Goal: Information Seeking & Learning: Learn about a topic

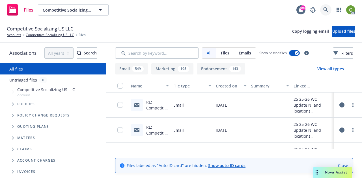
click at [327, 6] on link at bounding box center [325, 9] width 11 height 11
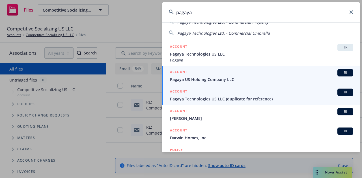
scroll to position [57, 0]
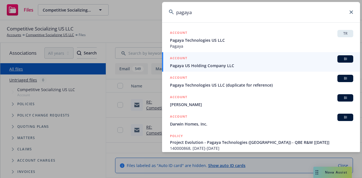
type input "pagaya"
drag, startPoint x: 252, startPoint y: 59, endPoint x: 255, endPoint y: 50, distance: 9.6
click at [252, 59] on div "ACCOUNT BI" at bounding box center [261, 58] width 183 height 7
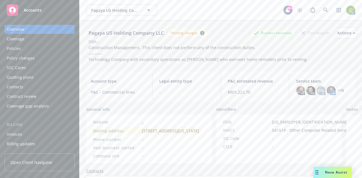
click at [13, 51] on div "Policies" at bounding box center [14, 48] width 14 height 9
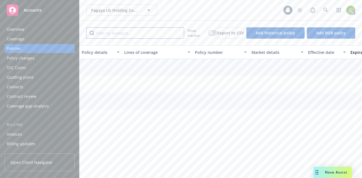
click at [122, 34] on input "Filter by keyword..." at bounding box center [135, 32] width 98 height 11
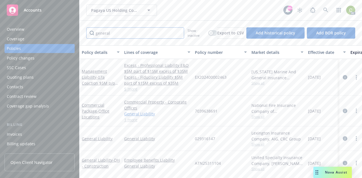
scroll to position [31, 0]
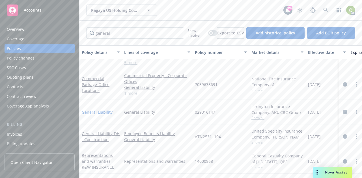
click at [108, 110] on link "General Liability" at bounding box center [97, 112] width 31 height 5
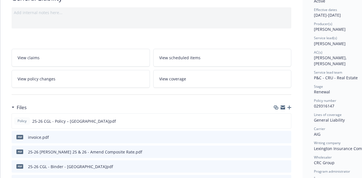
scroll to position [57, 0]
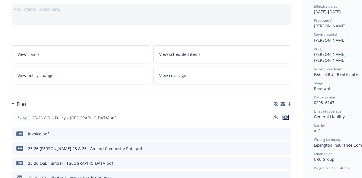
click at [285, 119] on icon "preview file" at bounding box center [285, 118] width 5 height 4
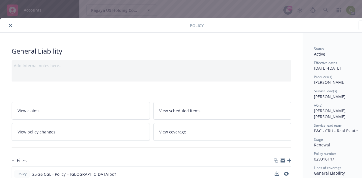
drag, startPoint x: 10, startPoint y: 24, endPoint x: 38, endPoint y: 42, distance: 33.0
click at [10, 24] on icon "close" at bounding box center [10, 25] width 3 height 3
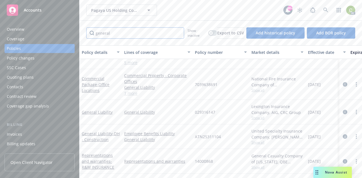
click at [123, 34] on input "general" at bounding box center [135, 32] width 98 height 11
drag, startPoint x: 123, startPoint y: 34, endPoint x: 38, endPoint y: 31, distance: 84.6
click at [48, 37] on div "Accounts Overview Coverage Policies Policy changes SSC Cases Quoting plans Cont…" at bounding box center [181, 89] width 362 height 178
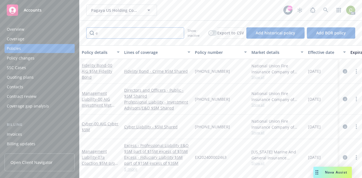
scroll to position [37, 0]
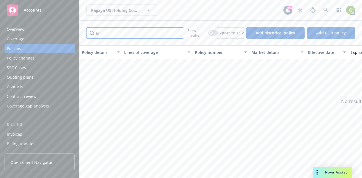
type input "e"
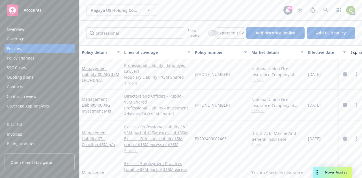
click at [129, 85] on link "1 more" at bounding box center [157, 83] width 66 height 6
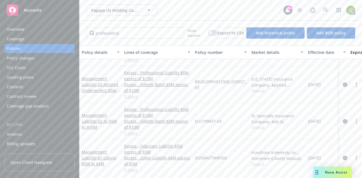
scroll to position [216, 0]
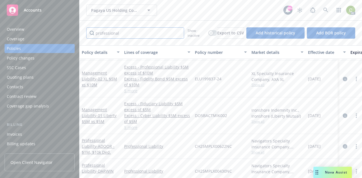
click at [137, 33] on input "professional" at bounding box center [135, 32] width 98 height 11
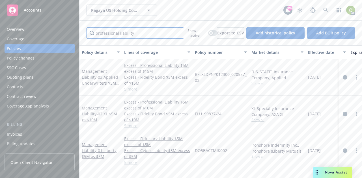
type input "professional liability"
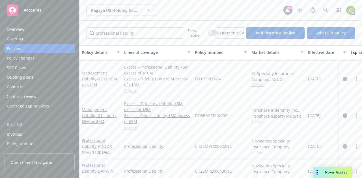
click at [112, 166] on link "Professional Liability - DARWIN $5M, $15k Ded." at bounding box center [98, 171] width 32 height 17
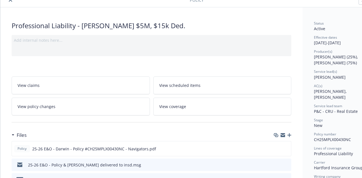
scroll to position [28, 0]
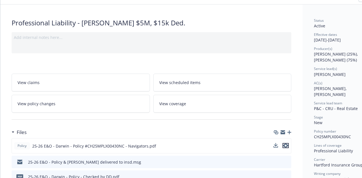
click at [284, 146] on icon "preview file" at bounding box center [285, 146] width 5 height 4
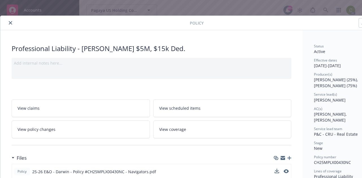
scroll to position [0, 0]
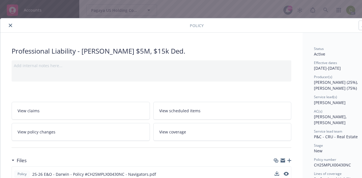
click at [12, 26] on button "close" at bounding box center [10, 25] width 7 height 7
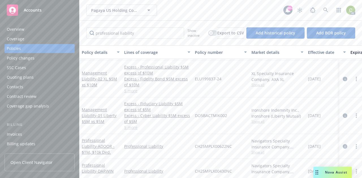
scroll to position [216, 0]
click at [99, 139] on link "Professional Liability - ADOOR - $1M, $10k Ded." at bounding box center [98, 146] width 33 height 17
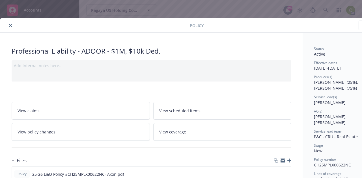
scroll to position [28, 0]
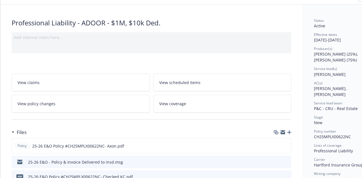
drag, startPoint x: 287, startPoint y: 147, endPoint x: 253, endPoint y: 75, distance: 79.8
click at [287, 146] on icon "preview file" at bounding box center [285, 146] width 5 height 4
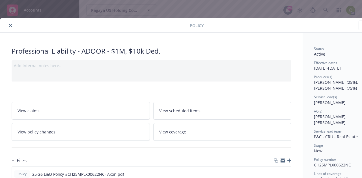
click at [10, 25] on icon "close" at bounding box center [10, 25] width 3 height 3
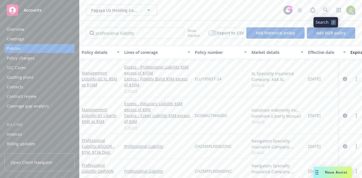
click at [327, 10] on icon at bounding box center [325, 10] width 5 height 5
click at [325, 8] on icon at bounding box center [325, 10] width 5 height 5
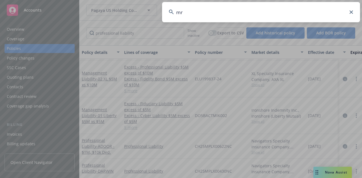
type input "mrk"
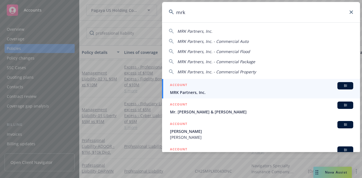
click at [206, 94] on span "MRK Partners, Inc." at bounding box center [261, 93] width 183 height 6
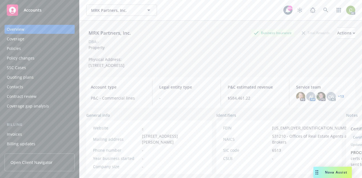
click at [24, 48] on div "Policies" at bounding box center [40, 48] width 66 height 9
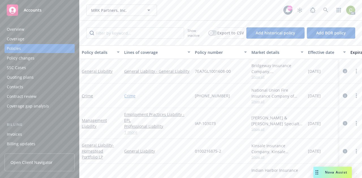
scroll to position [716, 0]
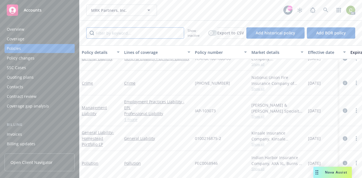
click at [124, 35] on input "Filter by keyword..." at bounding box center [135, 32] width 98 height 11
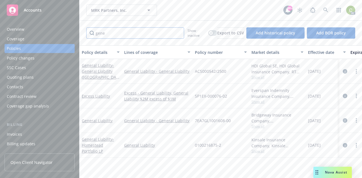
scroll to position [0, 0]
type input "general"
click at [99, 122] on link "General Liability" at bounding box center [97, 120] width 31 height 5
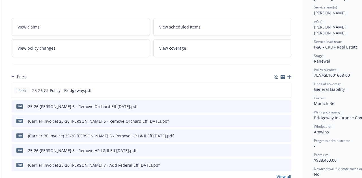
scroll to position [85, 0]
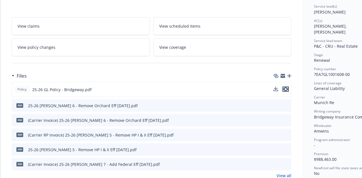
click at [287, 90] on icon "preview file" at bounding box center [285, 89] width 5 height 4
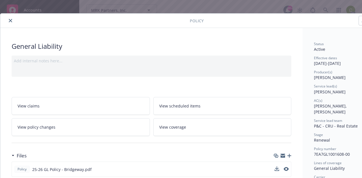
scroll to position [0, 0]
